Goal: Use online tool/utility: Utilize a website feature to perform a specific function

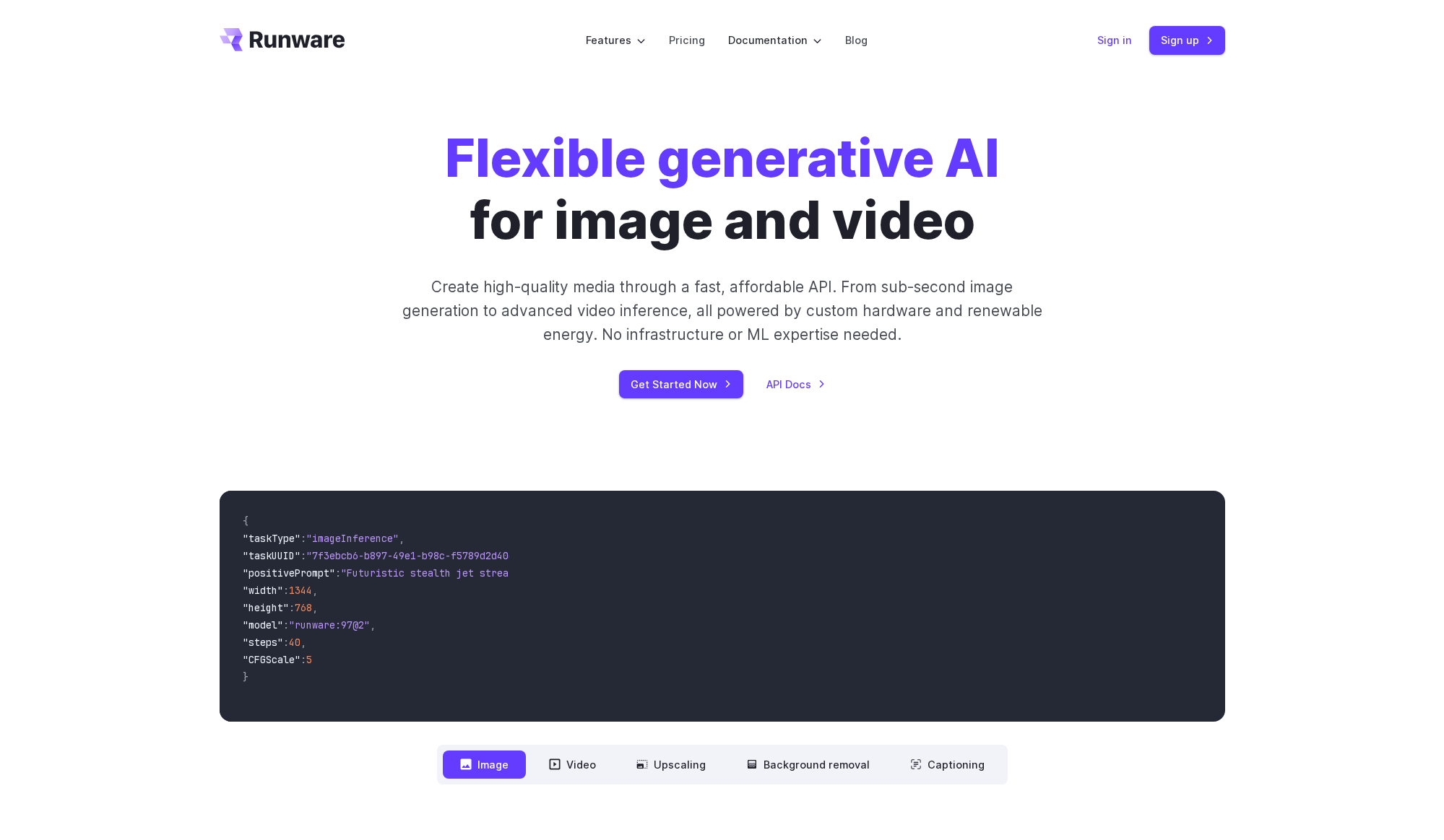
click at [1122, 40] on link "Sign in" at bounding box center [1114, 40] width 34 height 16
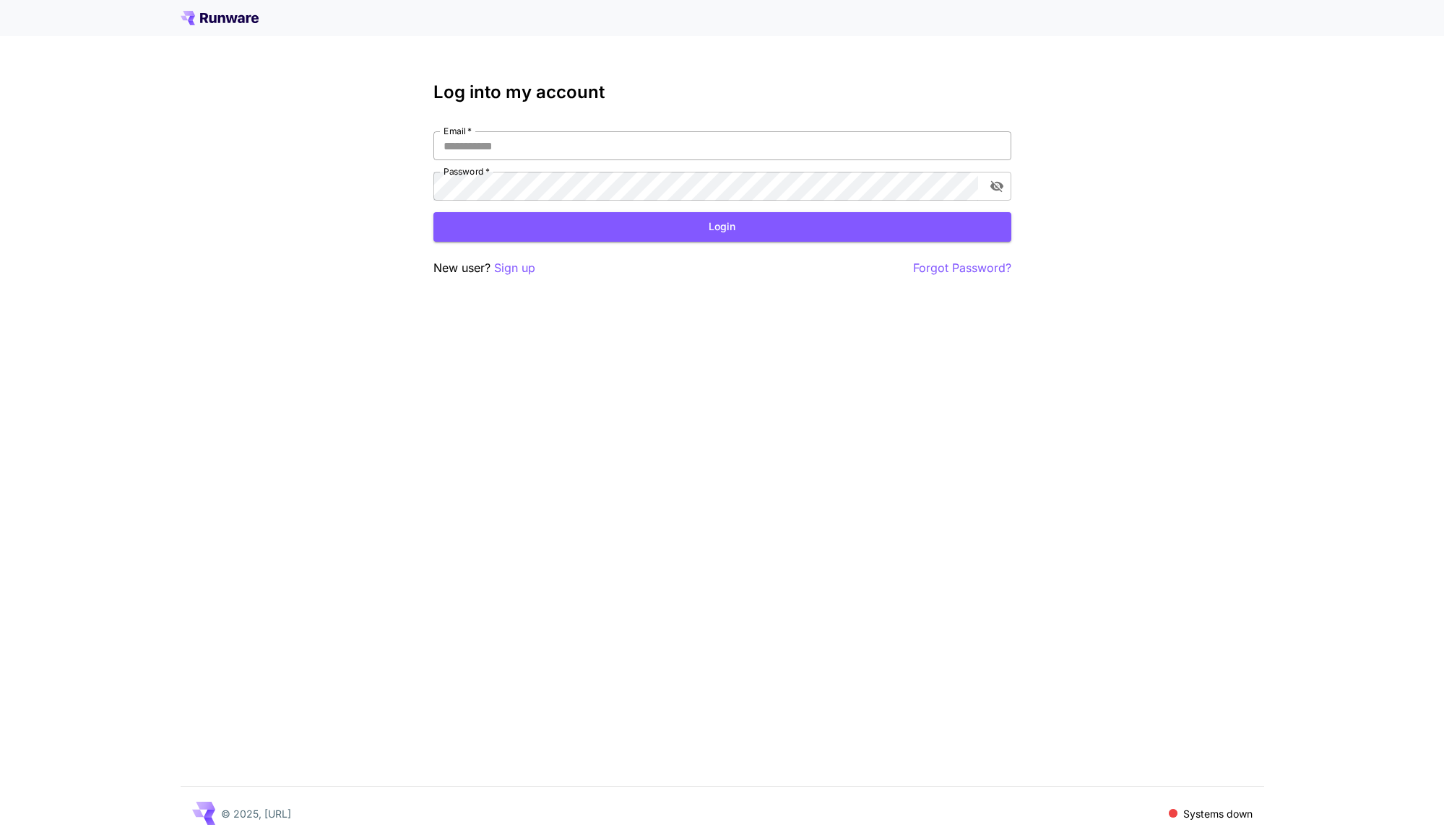
click at [547, 151] on input "Email   *" at bounding box center [722, 146] width 578 height 29
click at [534, 141] on input "Email   *" at bounding box center [722, 146] width 578 height 29
type input "**********"
click at [524, 226] on button "Login" at bounding box center [722, 227] width 578 height 29
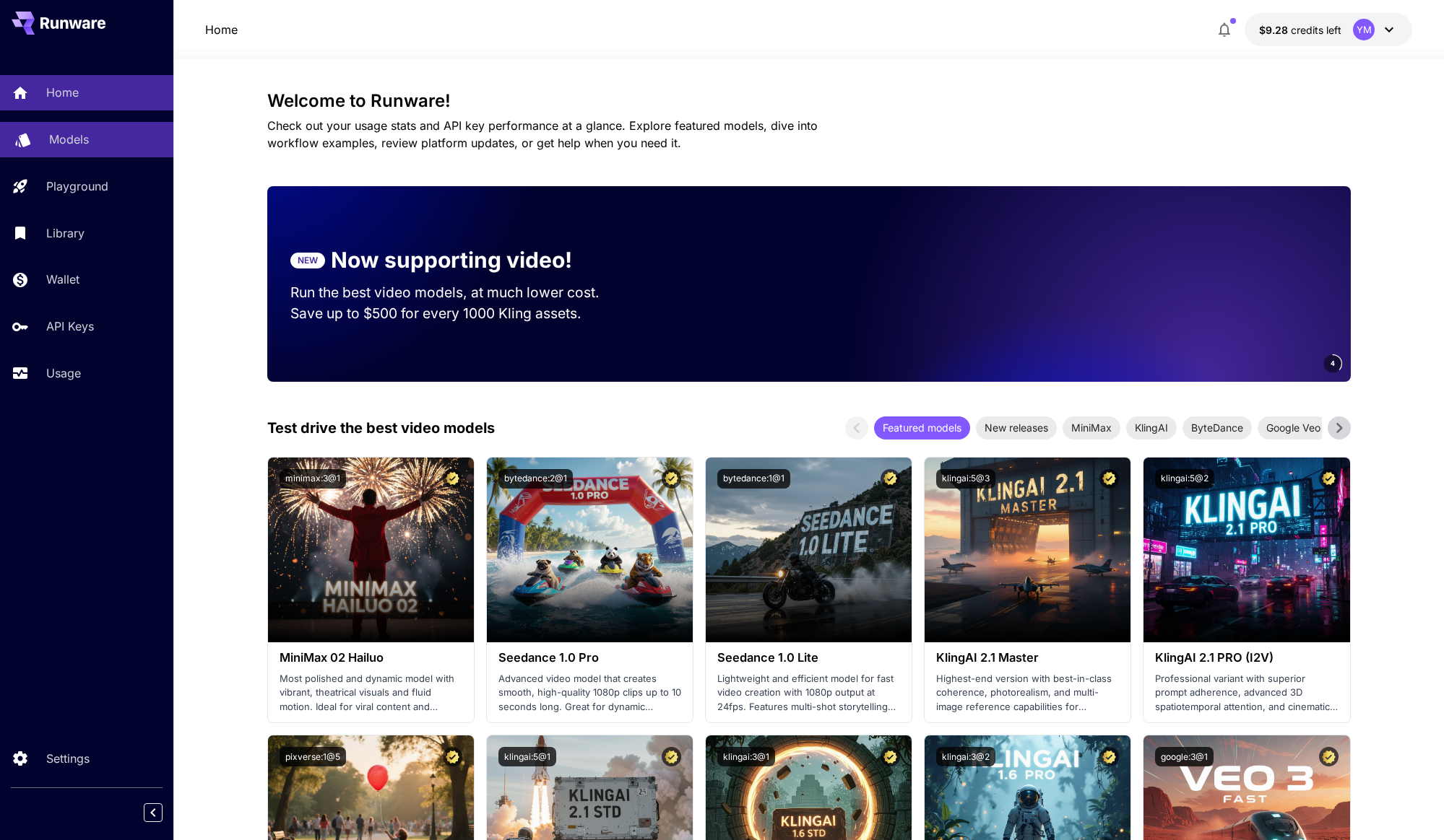
click at [84, 130] on link "Models" at bounding box center [86, 139] width 173 height 35
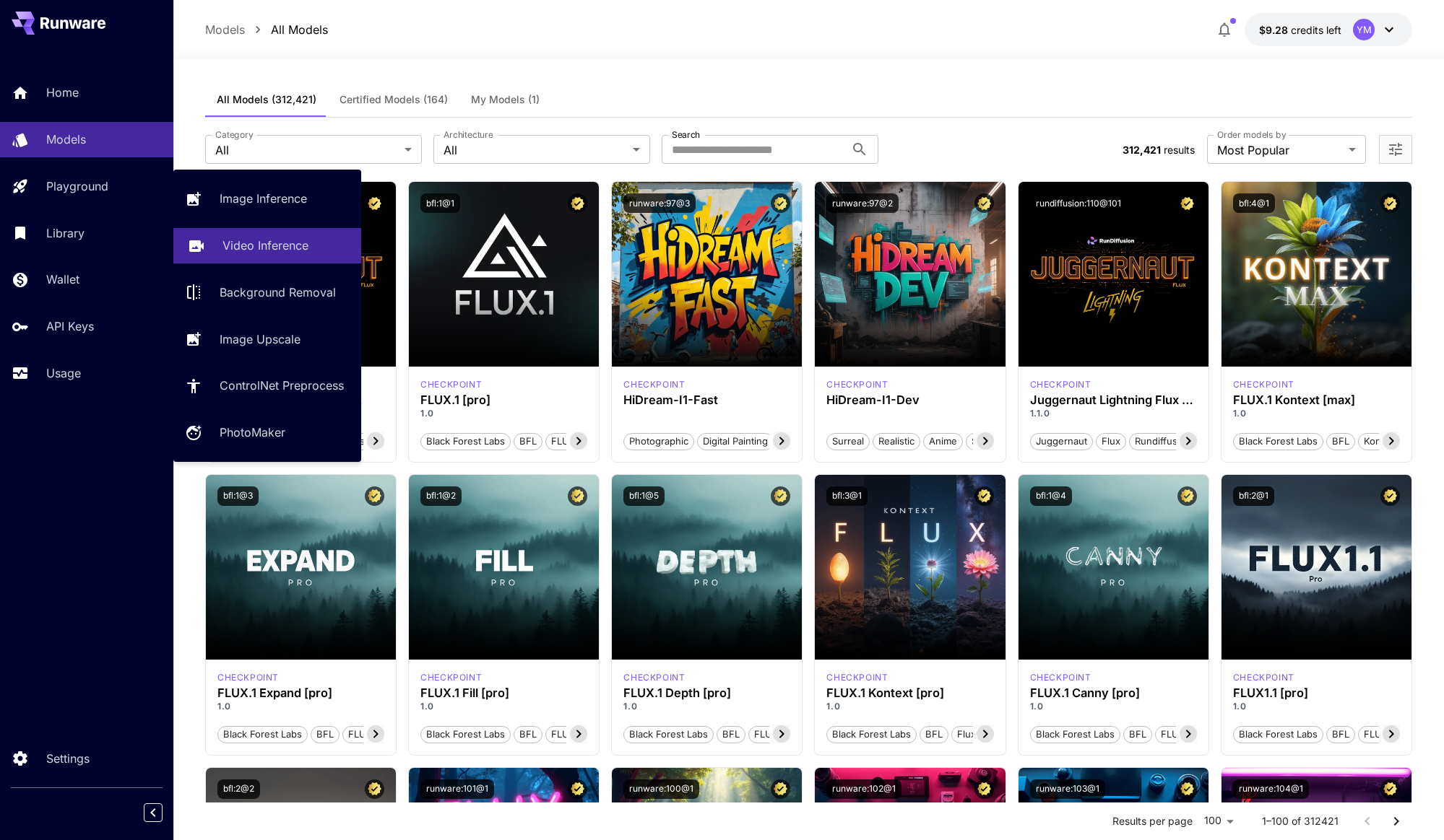
click at [239, 262] on link "Video Inference" at bounding box center [267, 245] width 188 height 35
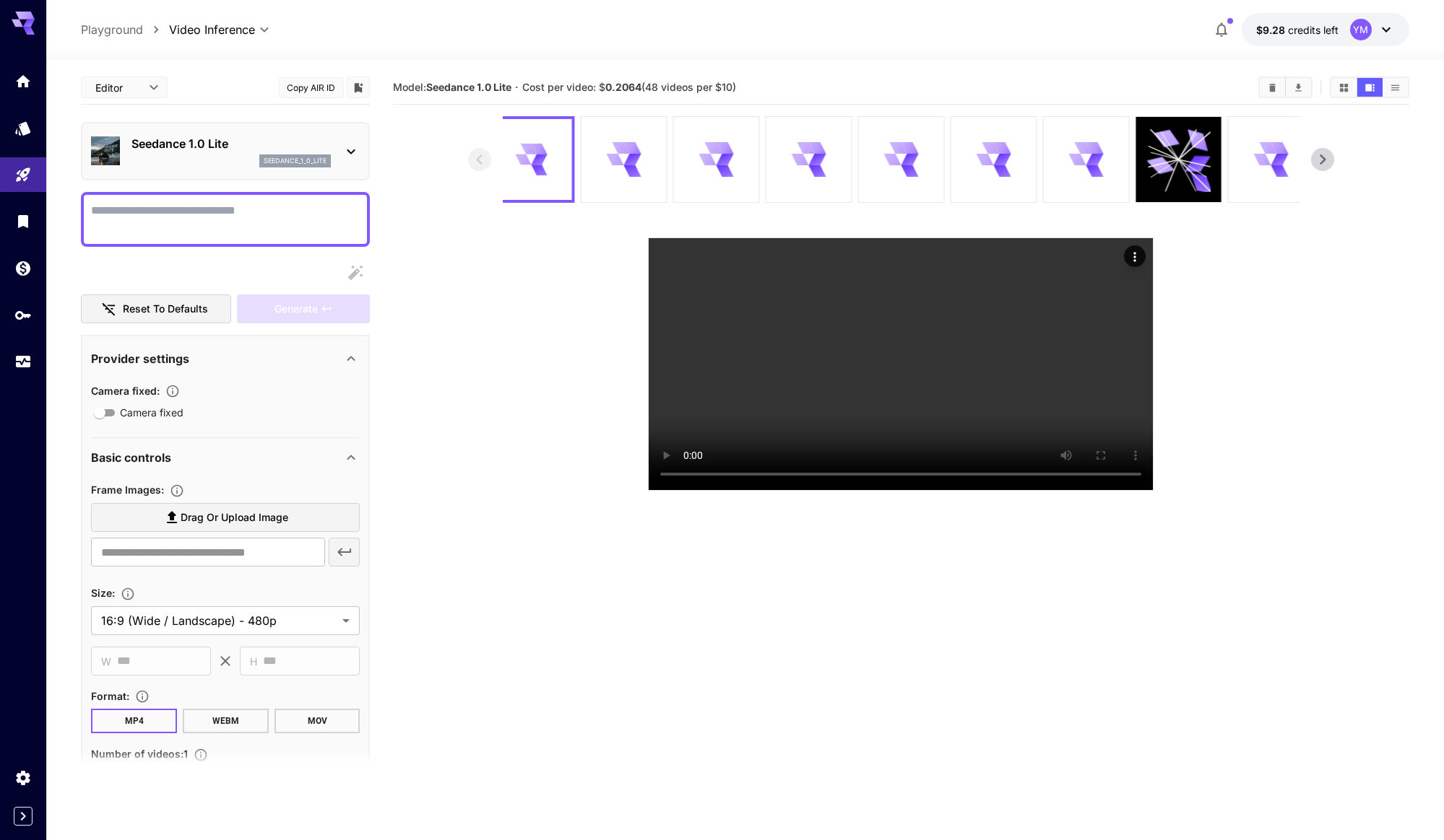
click at [175, 506] on label "Drag or upload image" at bounding box center [226, 518] width 269 height 29
click at [0, 0] on input "Drag or upload image" at bounding box center [0, 0] width 0 height 0
